Goal: Entertainment & Leisure: Consume media (video, audio)

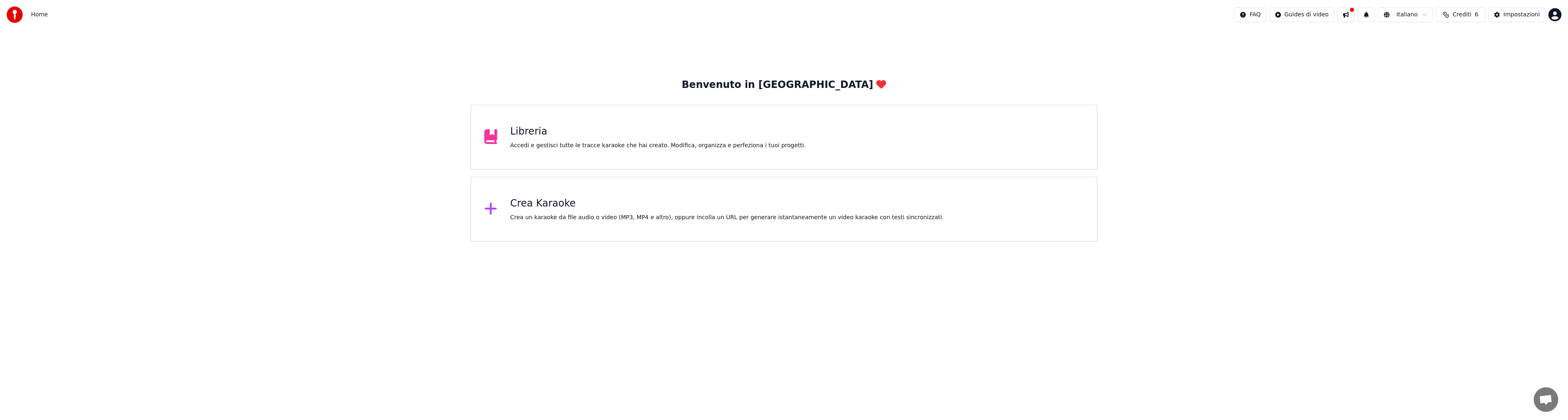
click at [566, 131] on div "Libreria" at bounding box center [658, 132] width 296 height 13
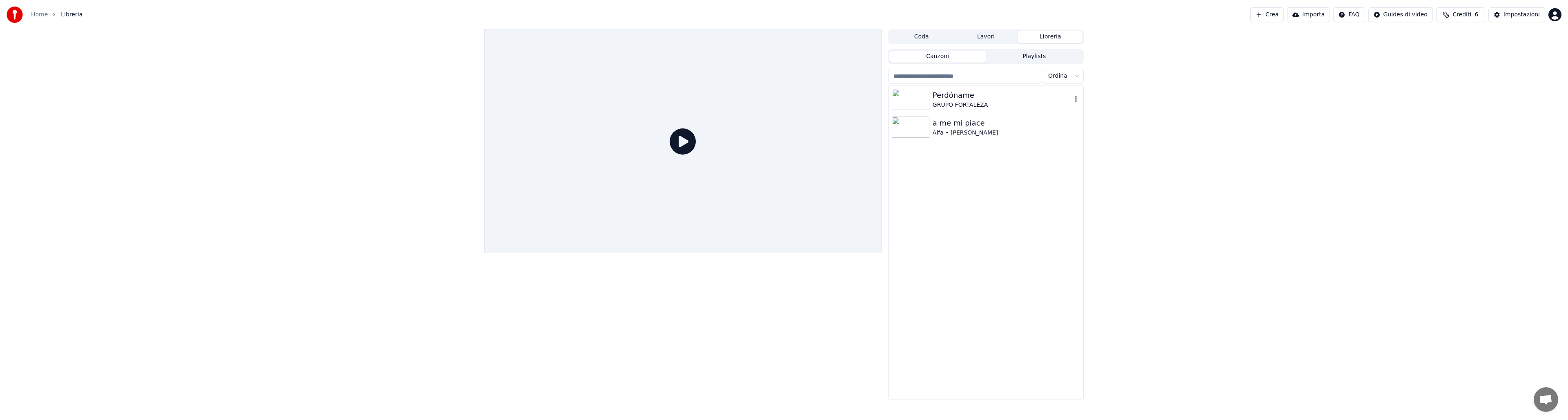
click at [913, 97] on img at bounding box center [910, 99] width 37 height 21
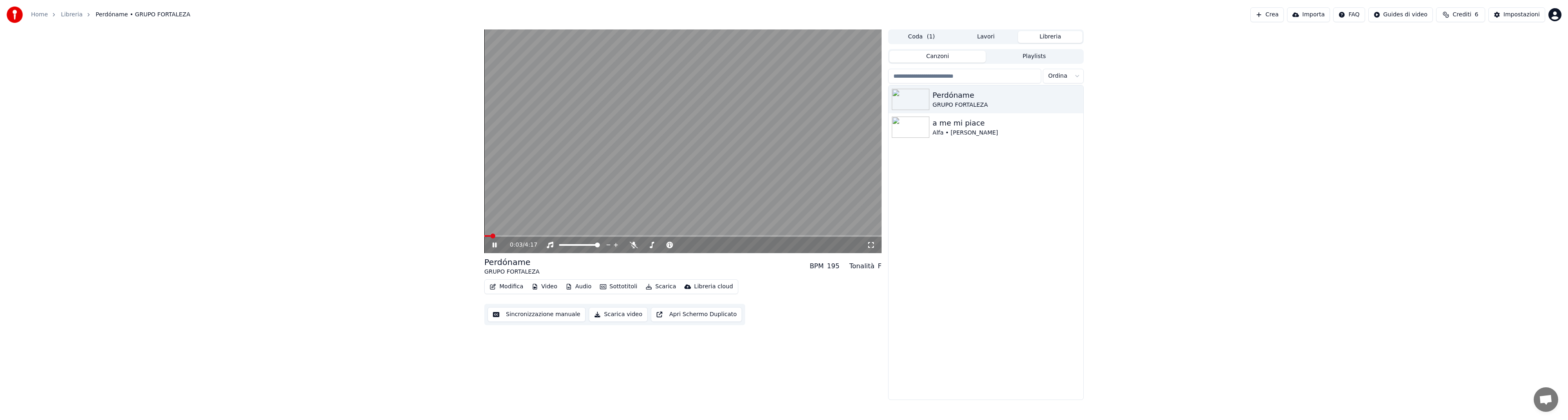
click at [871, 245] on icon at bounding box center [870, 245] width 8 height 7
click at [539, 236] on span at bounding box center [683, 236] width 397 height 2
click at [635, 244] on icon at bounding box center [633, 245] width 8 height 7
click at [672, 231] on video at bounding box center [683, 141] width 397 height 223
click at [714, 236] on span at bounding box center [683, 236] width 397 height 2
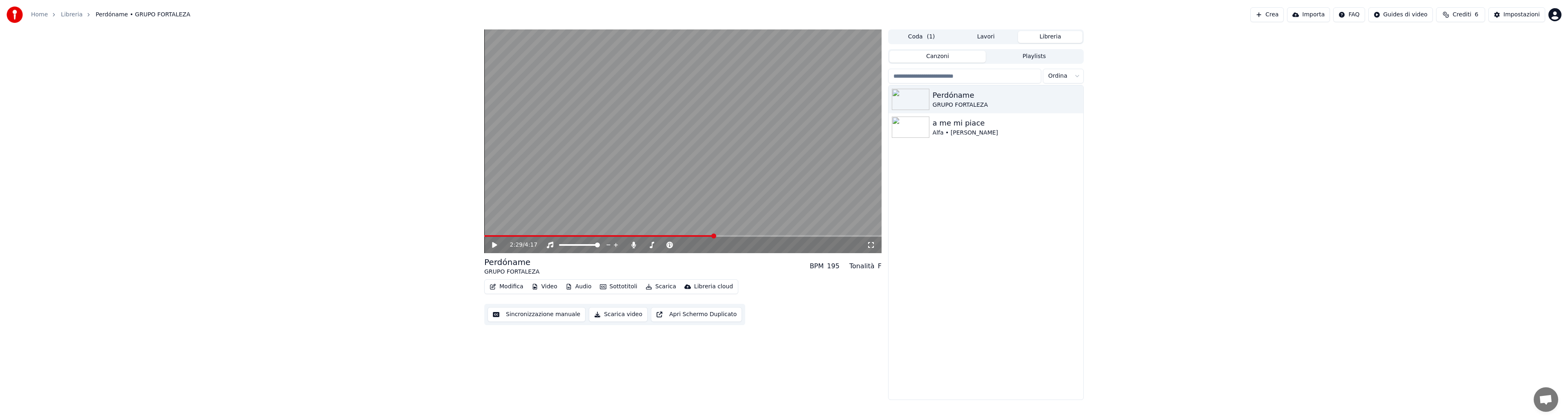
click at [493, 247] on icon at bounding box center [494, 245] width 5 height 6
click at [744, 188] on video at bounding box center [683, 141] width 397 height 223
click at [747, 192] on video at bounding box center [683, 141] width 397 height 223
click at [756, 179] on video at bounding box center [683, 141] width 397 height 223
click at [677, 235] on span at bounding box center [580, 236] width 193 height 2
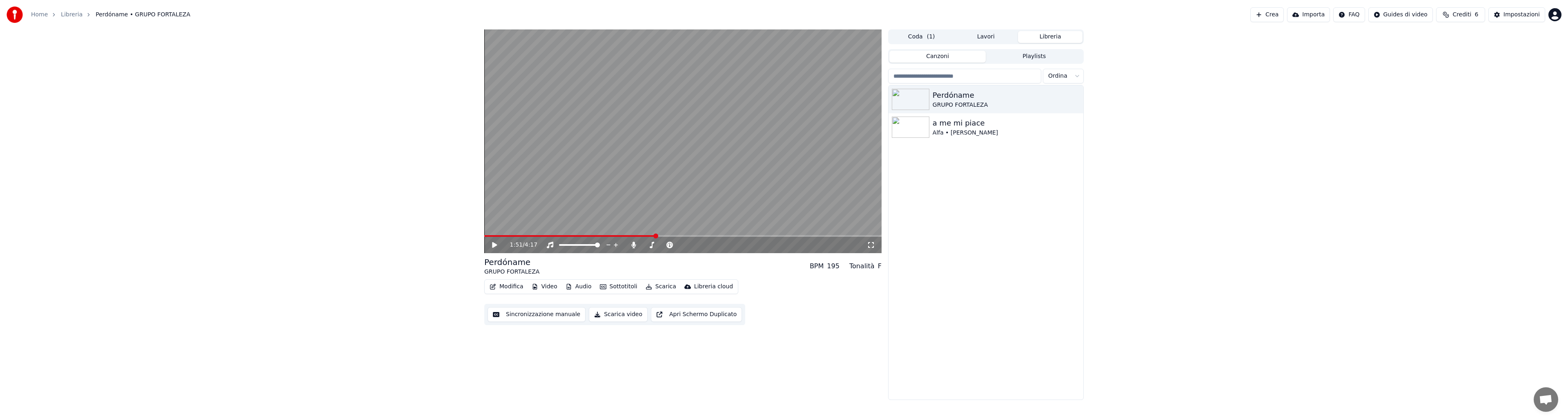
click at [654, 234] on span at bounding box center [656, 235] width 5 height 5
click at [717, 236] on span at bounding box center [683, 236] width 397 height 2
click at [597, 236] on span at bounding box center [540, 236] width 113 height 2
click at [616, 227] on video at bounding box center [683, 141] width 397 height 223
drag, startPoint x: 607, startPoint y: 233, endPoint x: 617, endPoint y: 235, distance: 10.2
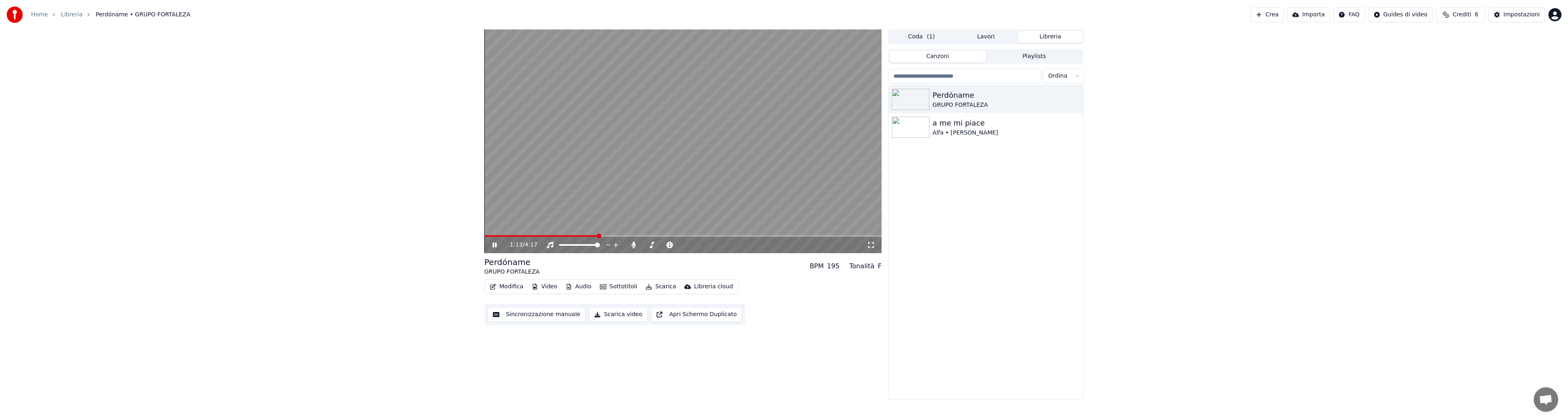
click at [617, 235] on div "1:13 / 4:17" at bounding box center [683, 141] width 397 height 223
click at [617, 235] on span at bounding box center [683, 236] width 397 height 2
click at [759, 214] on video at bounding box center [683, 141] width 397 height 223
click at [754, 166] on video at bounding box center [683, 141] width 397 height 223
click at [696, 172] on video at bounding box center [683, 141] width 397 height 223
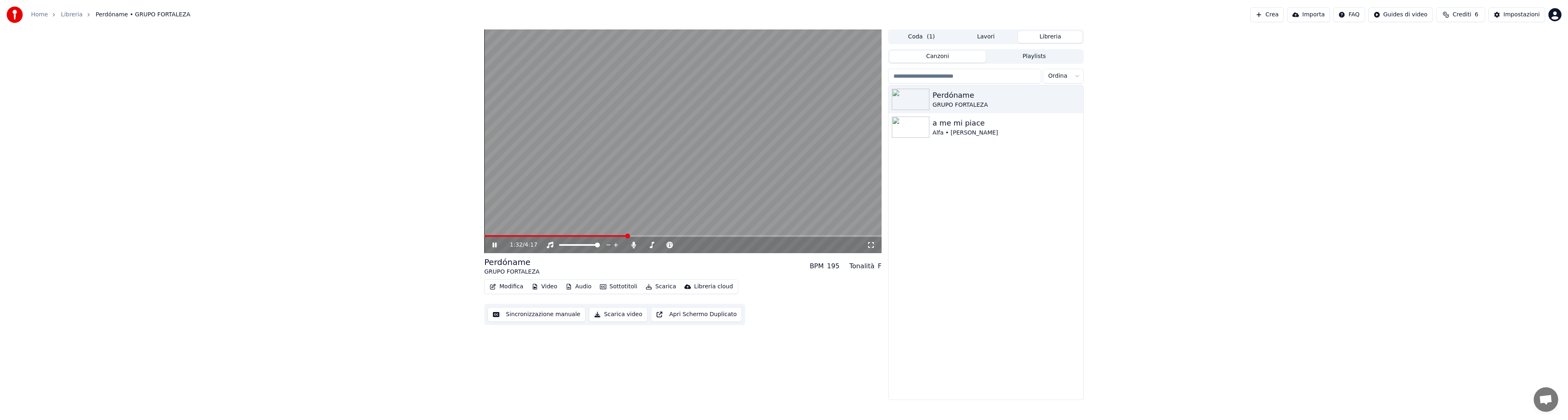
click at [746, 138] on video at bounding box center [683, 141] width 397 height 223
click at [156, 91] on div "1:32 / 4:17 Perdóname GRUPO FORTALEZA BPM 195 Tonalità F Modifica Video Audio S…" at bounding box center [784, 215] width 1568 height 371
